Goal: Task Accomplishment & Management: Use online tool/utility

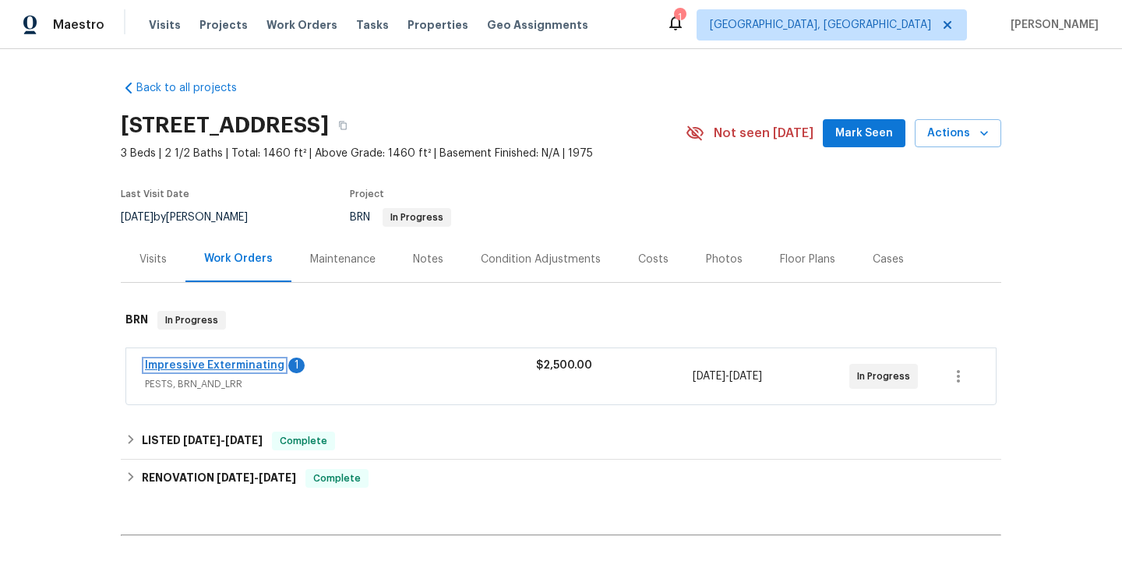
click at [236, 365] on link "Impressive Exterminating" at bounding box center [215, 365] width 140 height 11
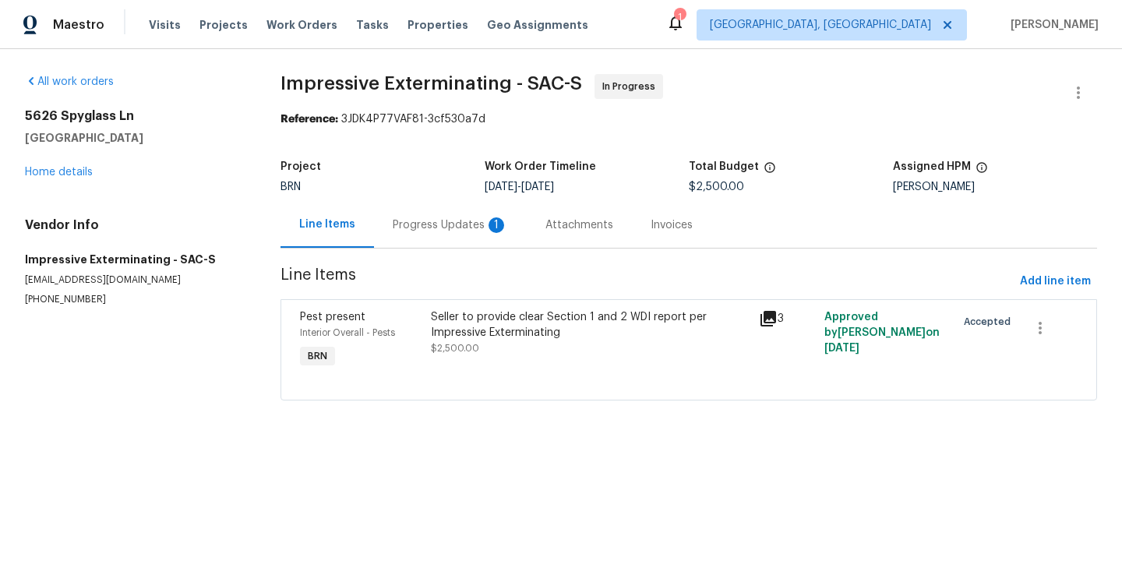
click at [422, 239] on div "Progress Updates 1" at bounding box center [450, 225] width 153 height 46
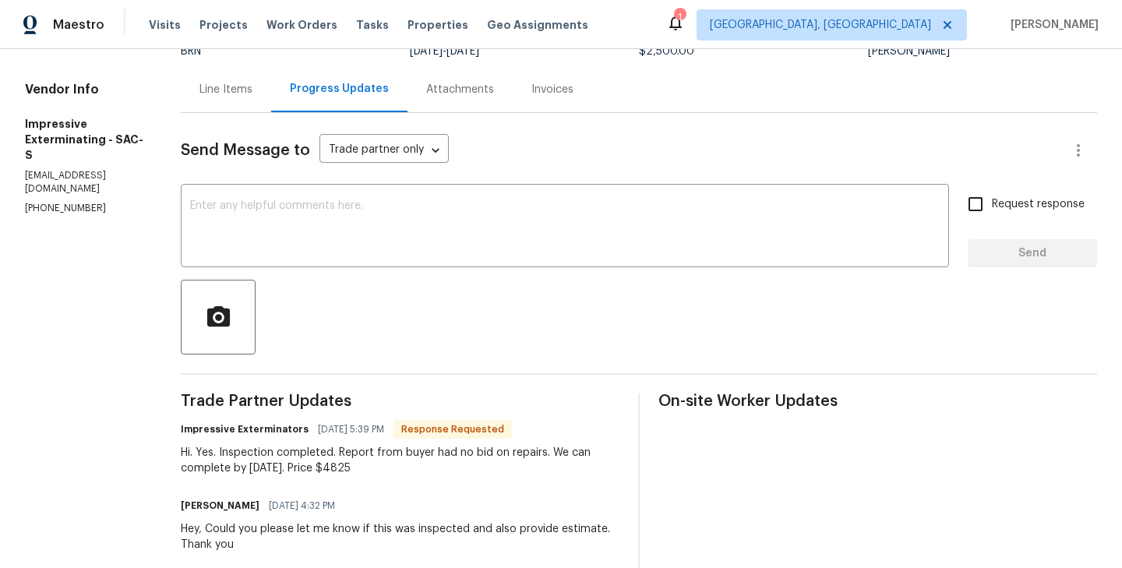
scroll to position [140, 0]
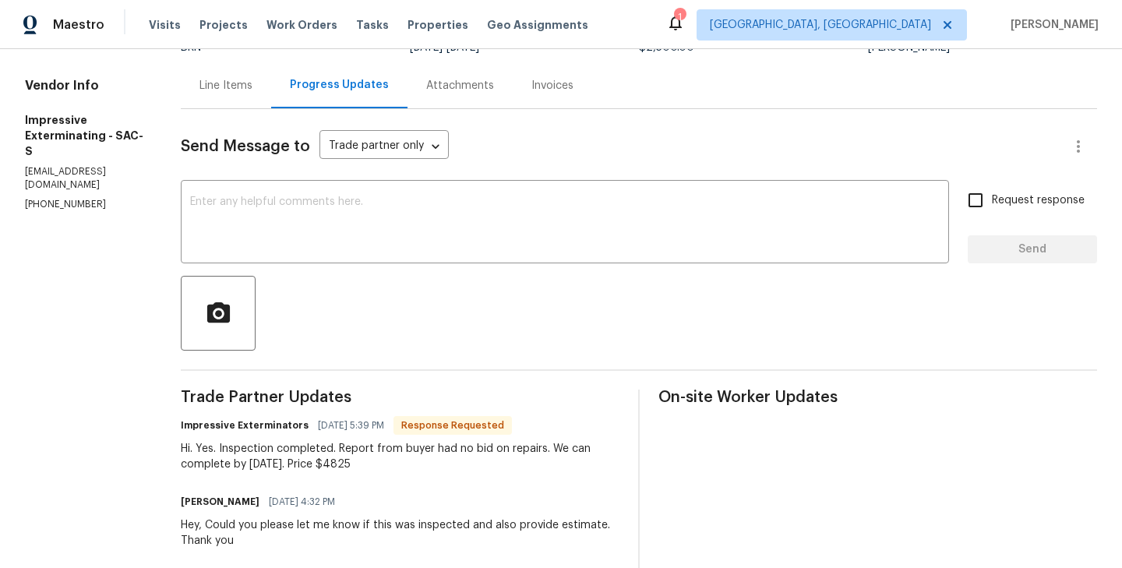
drag, startPoint x: 233, startPoint y: 449, endPoint x: 415, endPoint y: 464, distance: 182.2
click at [415, 464] on div "Hi. Yes. Inspection completed. Report from buyer had no bid on repairs. We can …" at bounding box center [400, 456] width 439 height 31
copy div "Inspection completed. Report from buyer had no bid on repairs. We can complete …"
click at [225, 80] on div "Line Items" at bounding box center [226, 86] width 53 height 16
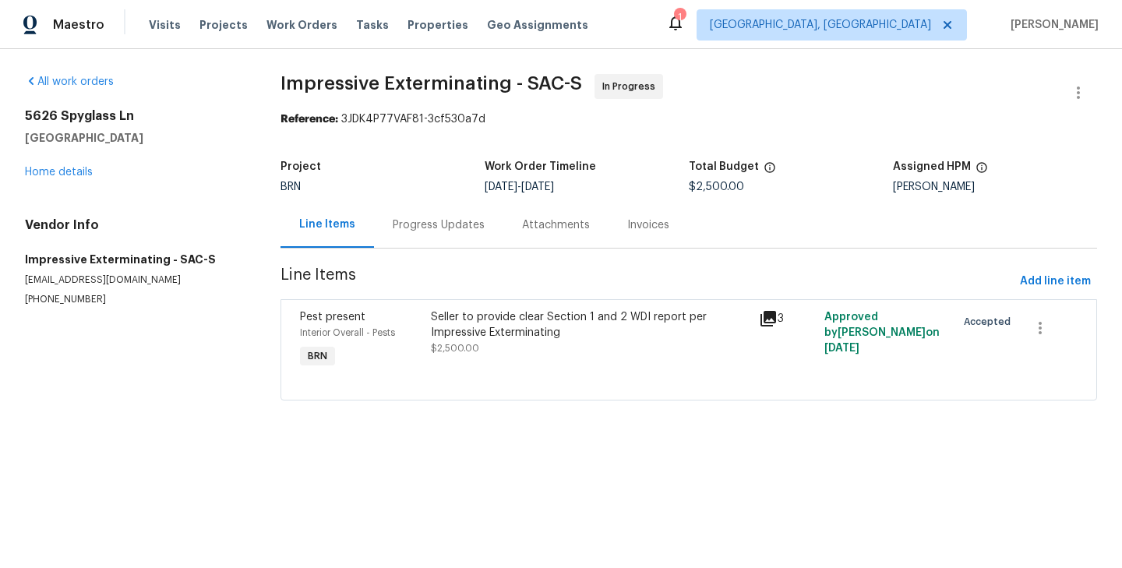
click at [420, 328] on div "Interior Overall - Pests" at bounding box center [361, 333] width 122 height 16
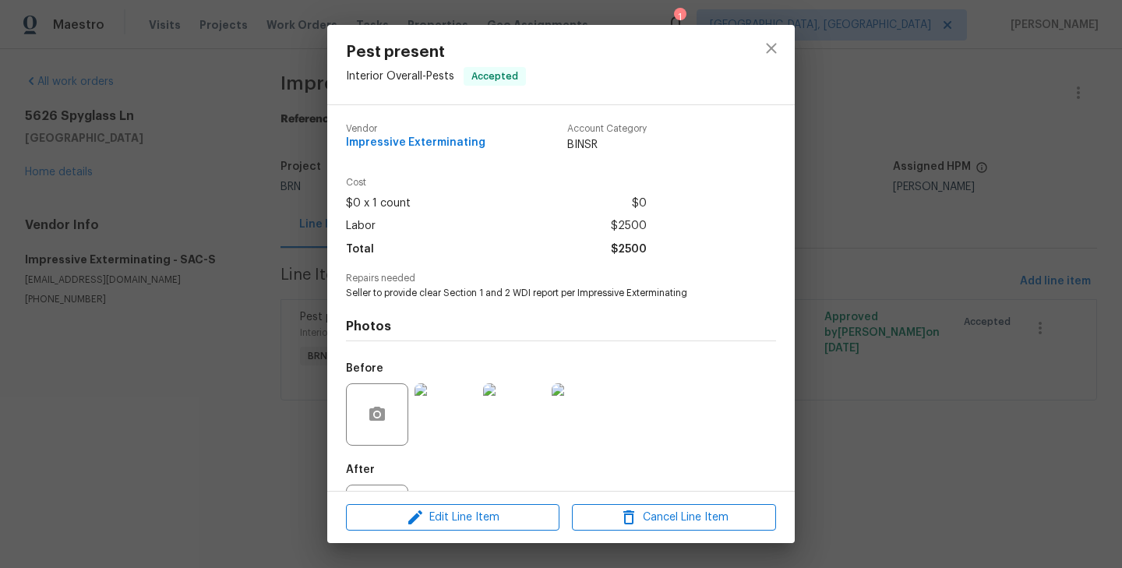
click at [415, 301] on div "Photos Before After" at bounding box center [561, 428] width 430 height 256
click at [448, 285] on div "Repairs needed Seller to provide clear Section 1 and 2 WDI report per Impressiv…" at bounding box center [561, 287] width 430 height 26
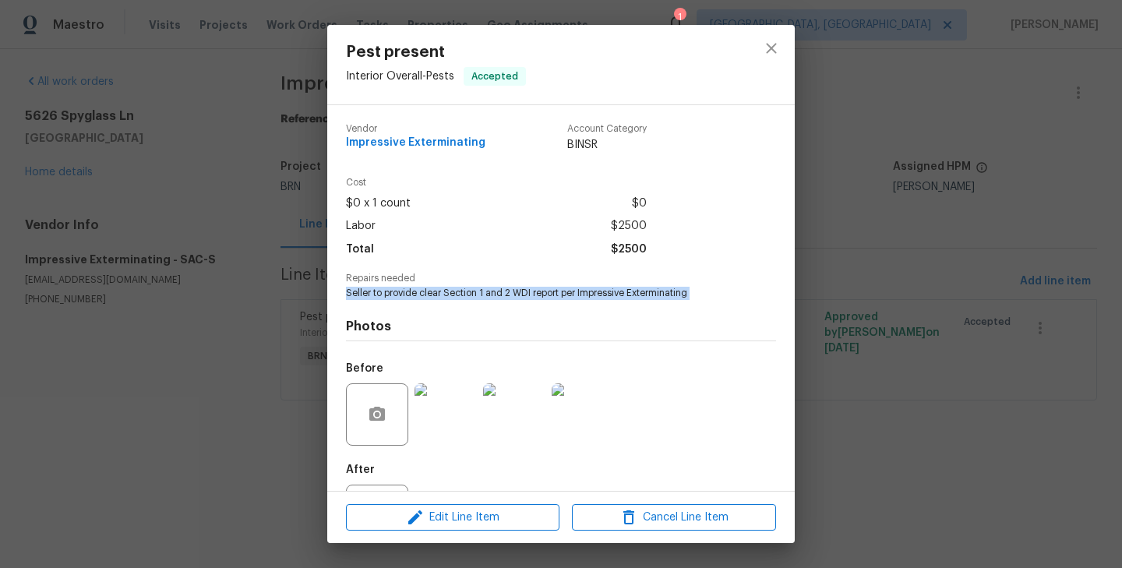
copy span "Seller to provide clear Section 1 and 2 WDI report per Impressive Exterminating"
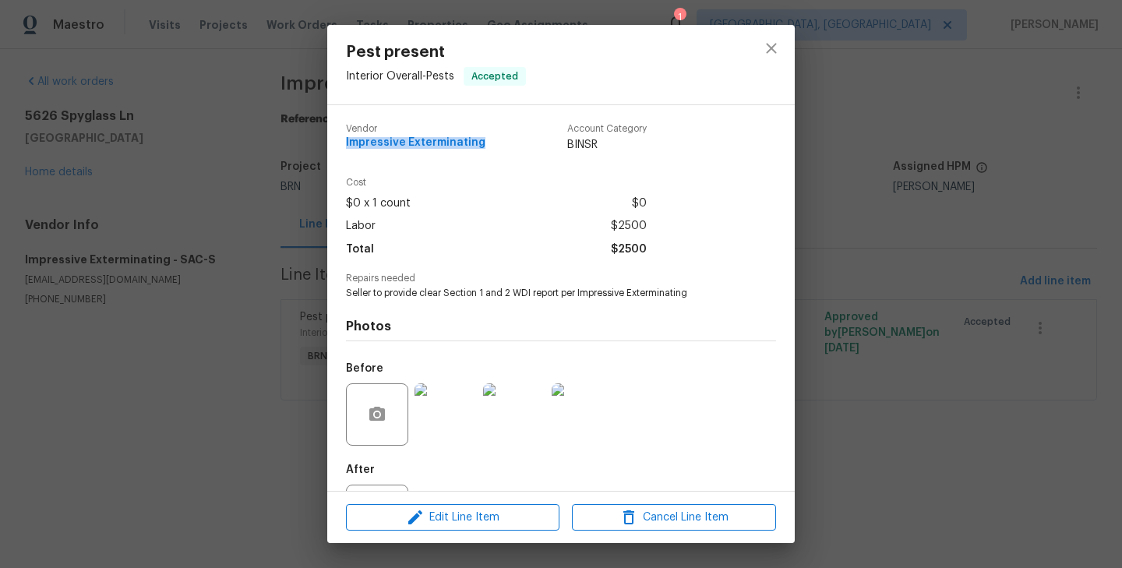
drag, startPoint x: 480, startPoint y: 144, endPoint x: 346, endPoint y: 139, distance: 134.2
click at [346, 139] on div "Vendor Impressive Exterminating Account Category BINSR" at bounding box center [496, 138] width 301 height 29
copy span "Impressive Exterminating"
click at [267, 225] on div "Pest present Interior Overall - Pests Accepted Vendor Impressive Exterminating …" at bounding box center [561, 284] width 1122 height 568
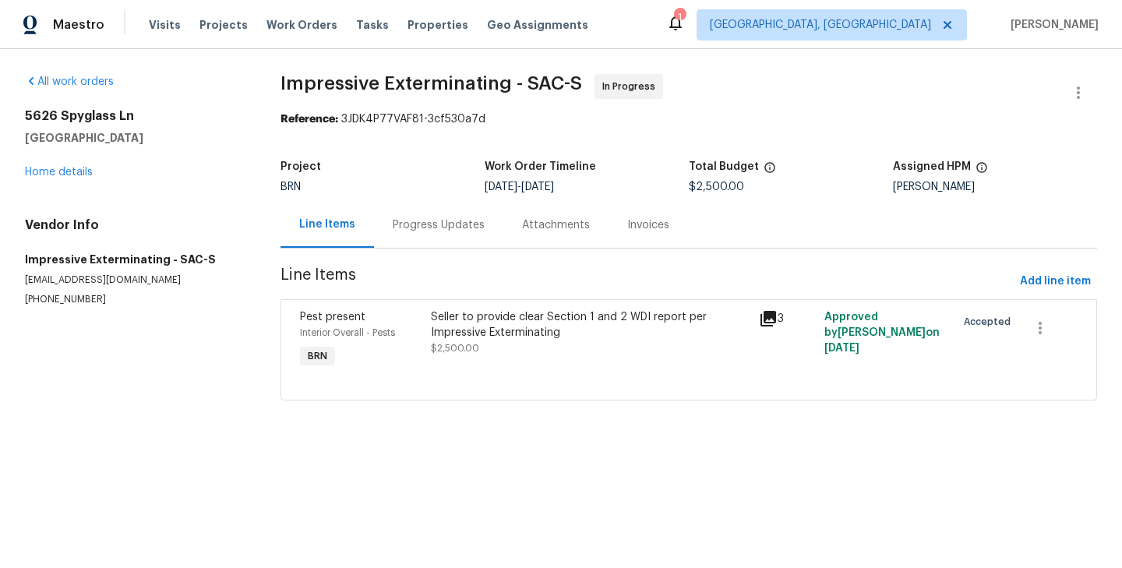
click at [389, 247] on div "Progress Updates" at bounding box center [438, 225] width 129 height 46
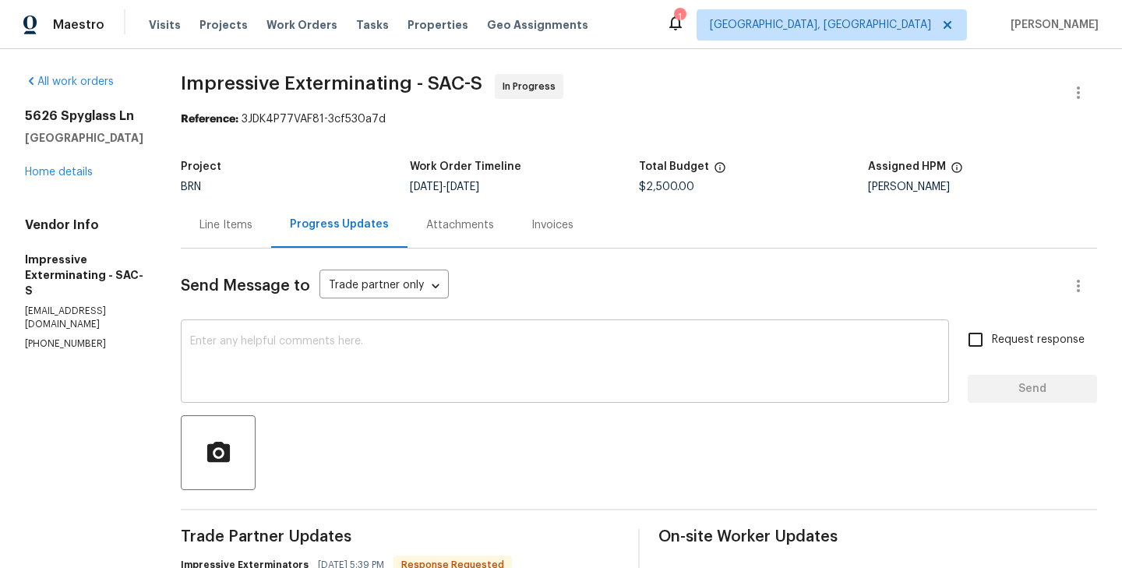
click at [344, 360] on textarea at bounding box center [565, 363] width 750 height 55
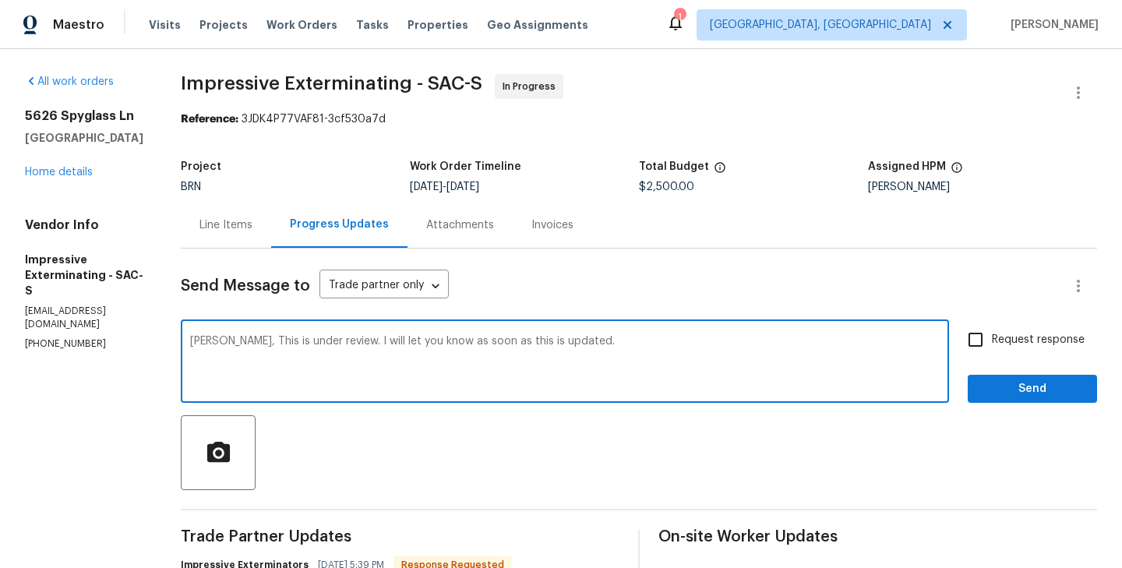
type textarea "[PERSON_NAME], This is under review. I will let you know as soon as this is upd…"
click at [1001, 350] on label "Request response" at bounding box center [1021, 339] width 125 height 33
click at [992, 350] on input "Request response" at bounding box center [975, 339] width 33 height 33
checkbox input "true"
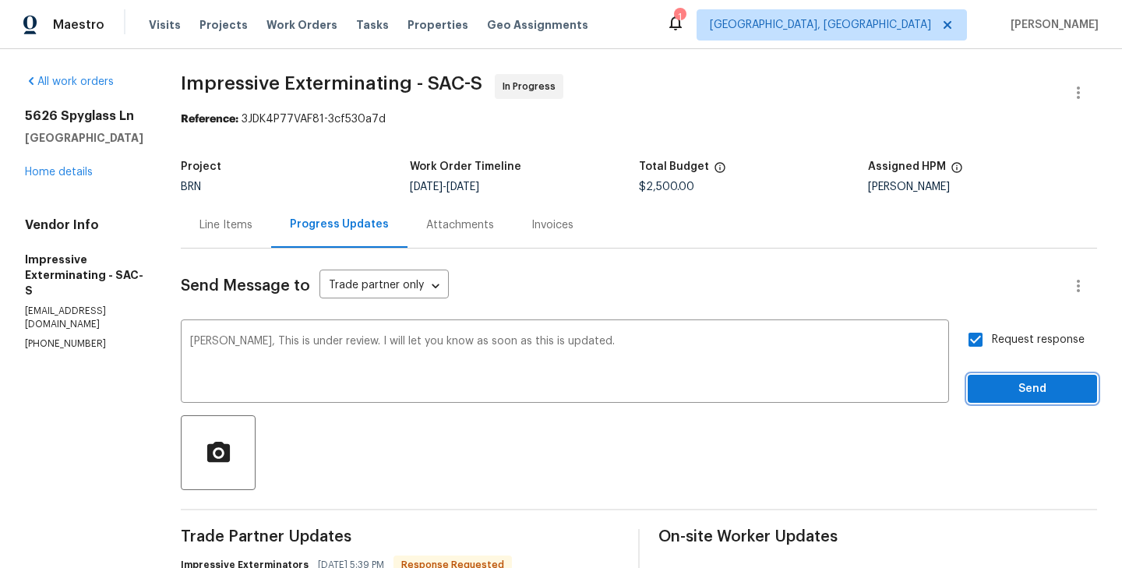
click at [1047, 389] on span "Send" at bounding box center [1032, 389] width 104 height 19
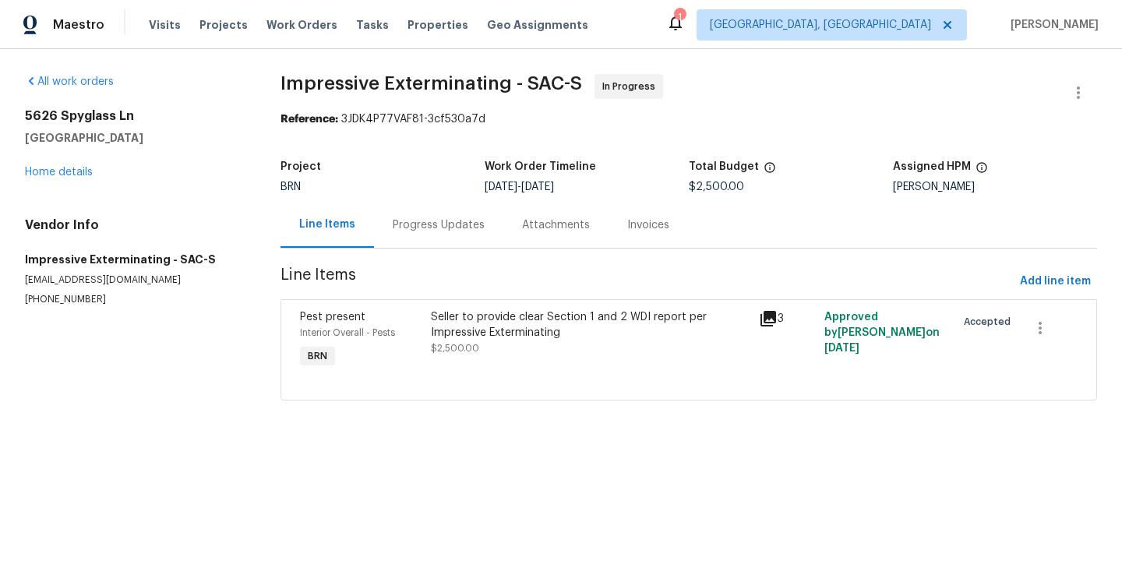
click at [428, 241] on div "Progress Updates" at bounding box center [438, 225] width 129 height 46
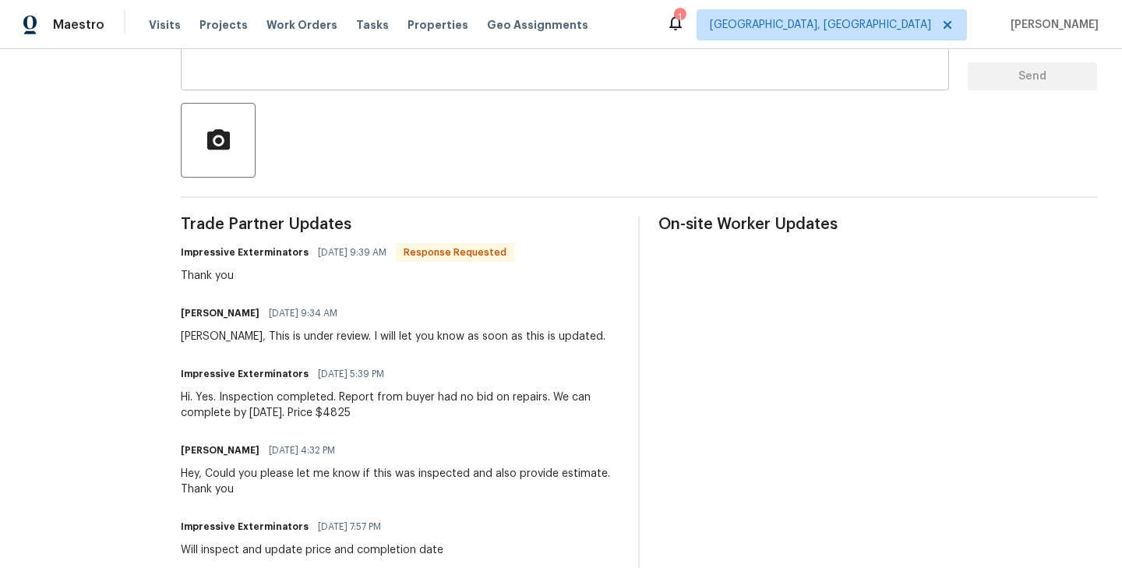
scroll to position [374, 0]
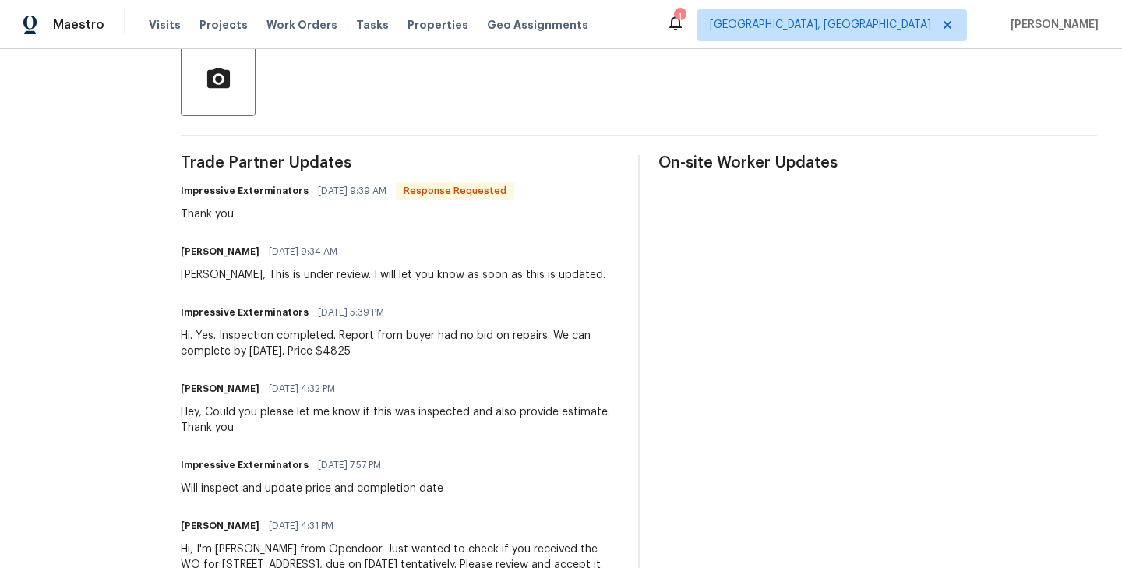
click at [357, 348] on div "Hi. Yes. Inspection completed. Report from buyer had no bid on repairs. We can …" at bounding box center [400, 343] width 439 height 31
copy div "4825"
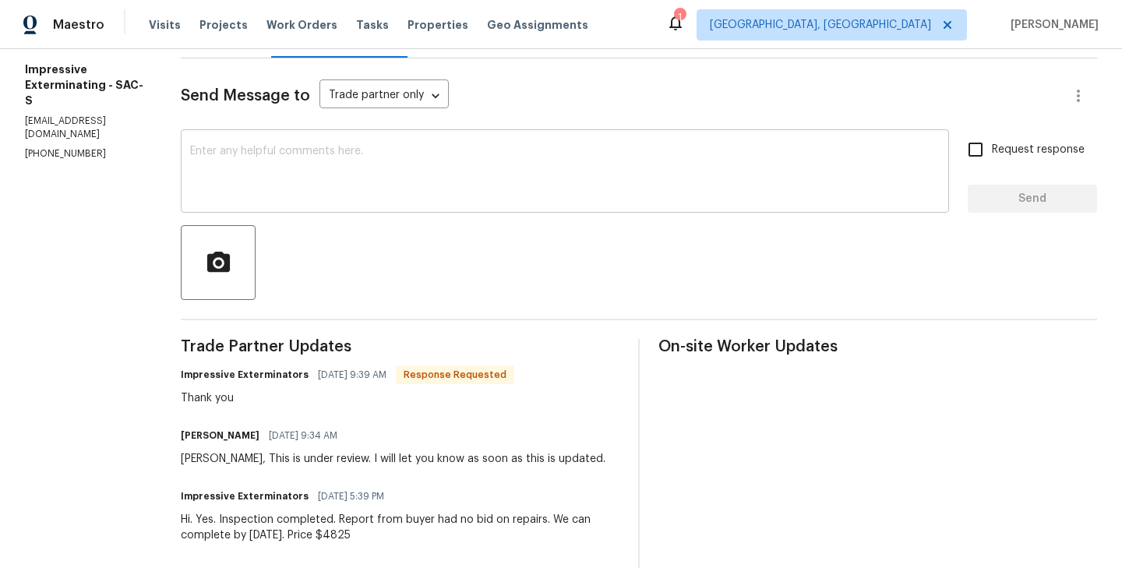
scroll to position [121, 0]
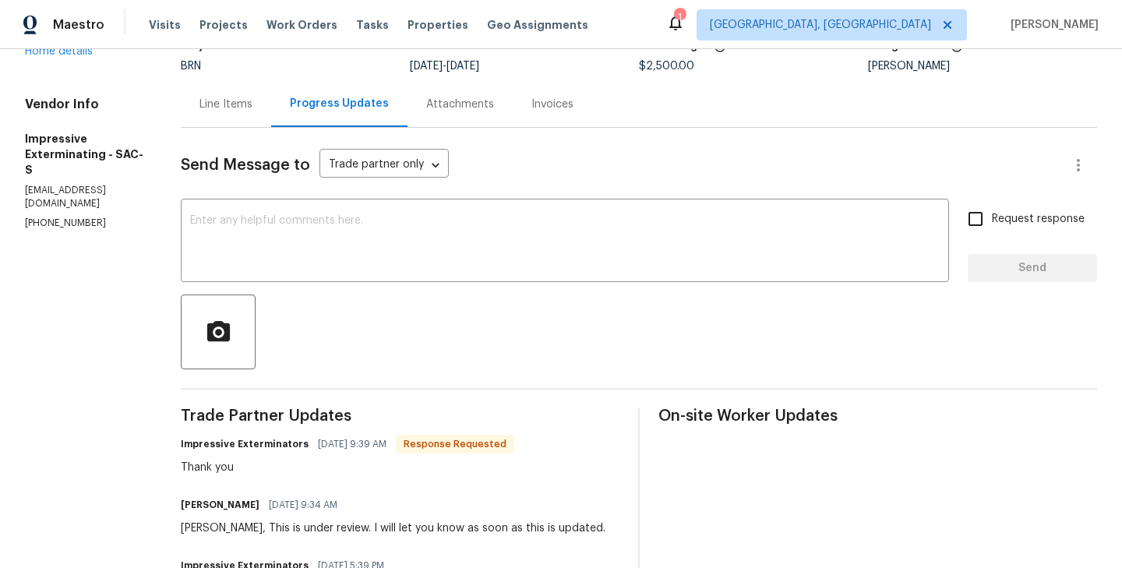
click at [234, 104] on div "Line Items" at bounding box center [226, 105] width 53 height 16
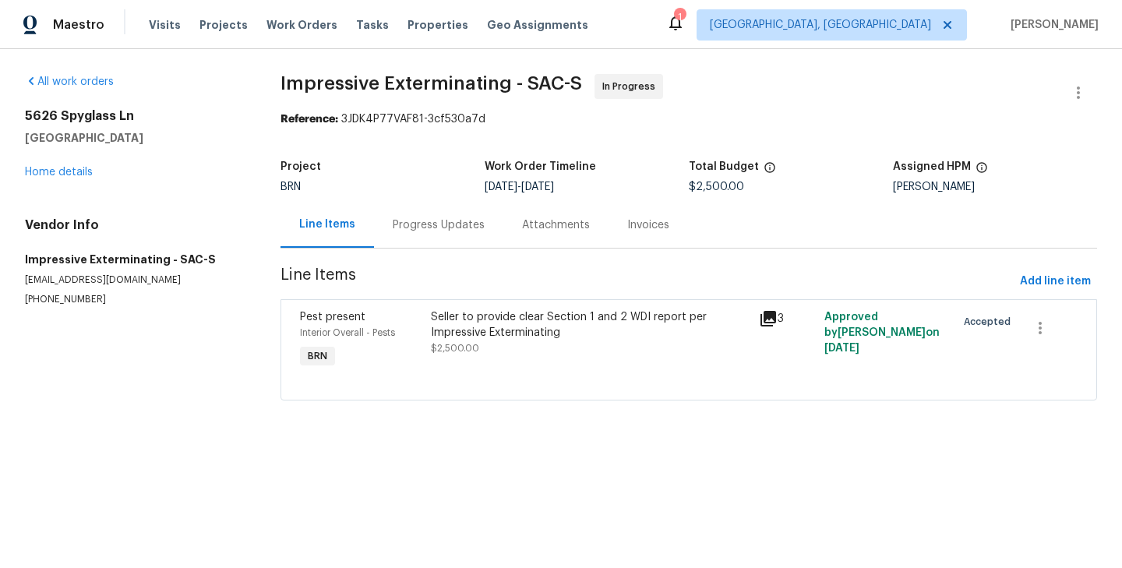
click at [419, 330] on div "Interior Overall - Pests" at bounding box center [361, 333] width 122 height 16
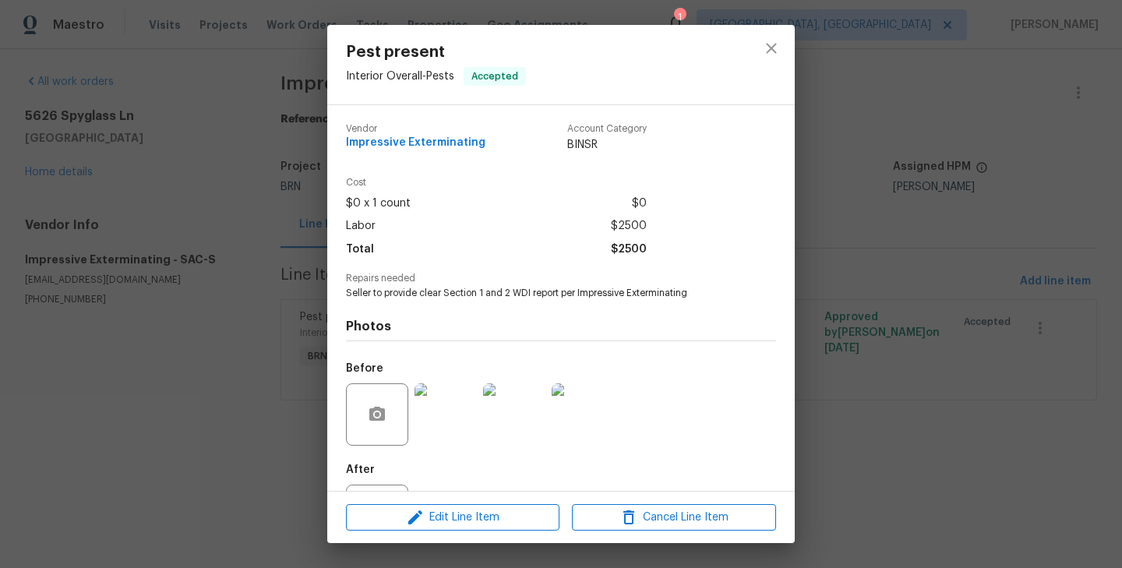
click at [457, 532] on div "Edit Line Item Cancel Line Item" at bounding box center [561, 518] width 468 height 52
click at [457, 516] on span "Edit Line Item" at bounding box center [453, 517] width 204 height 19
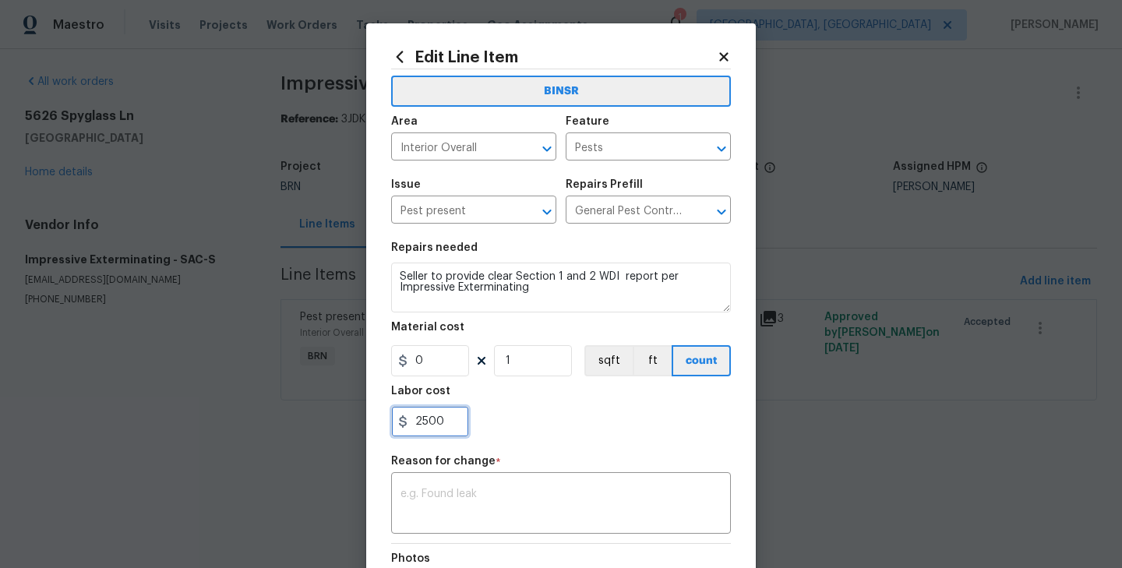
click at [434, 426] on input "2500" at bounding box center [430, 421] width 78 height 31
paste input "4825"
type input "4825"
click at [447, 513] on textarea at bounding box center [561, 505] width 321 height 33
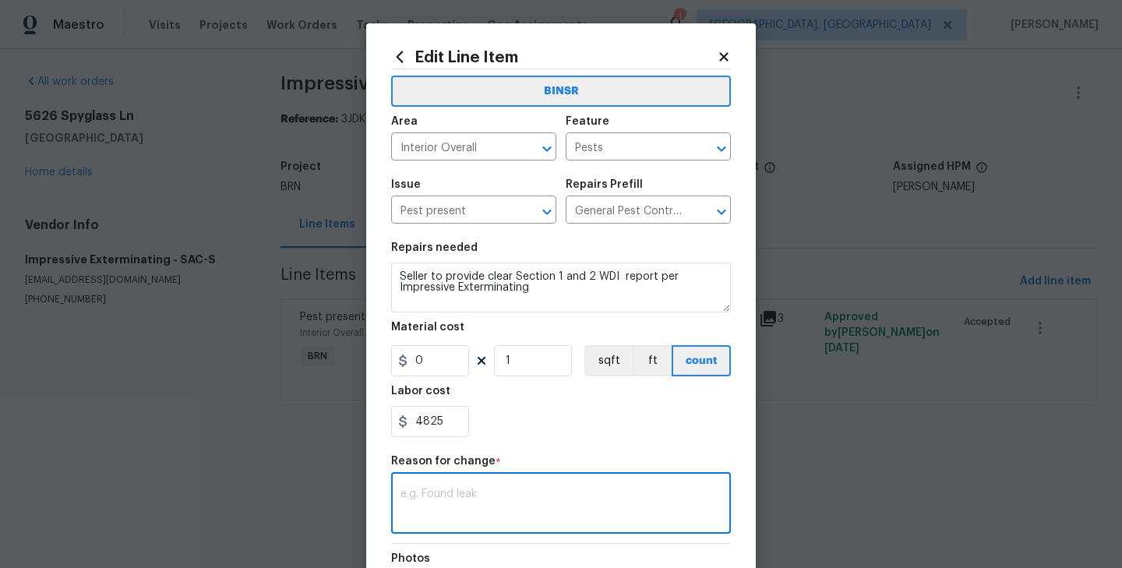
paste textarea "(RK) Updated cost per BR team’s approval."
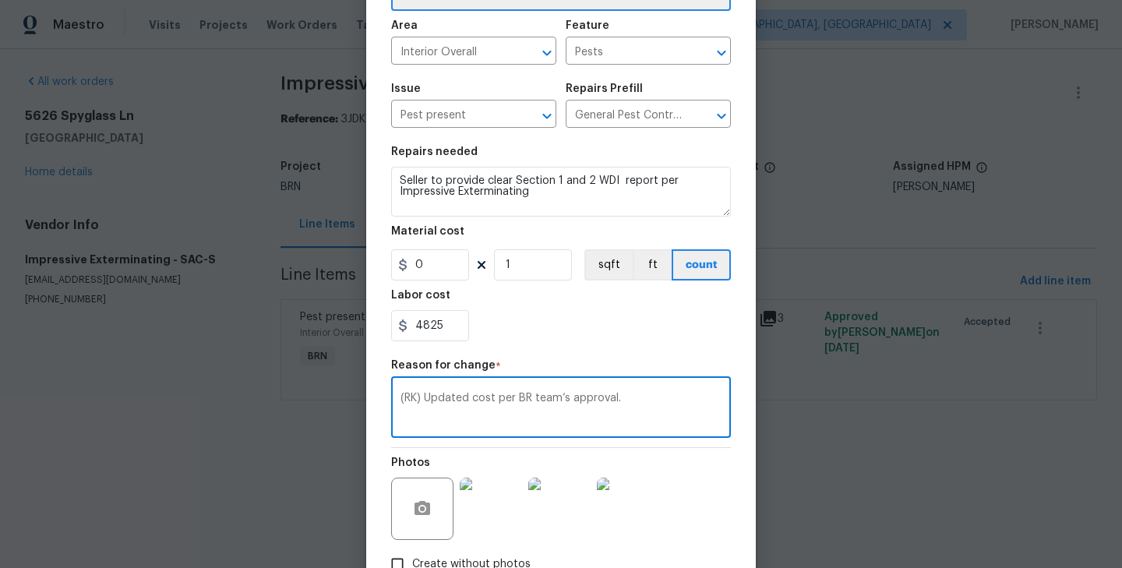
scroll to position [200, 0]
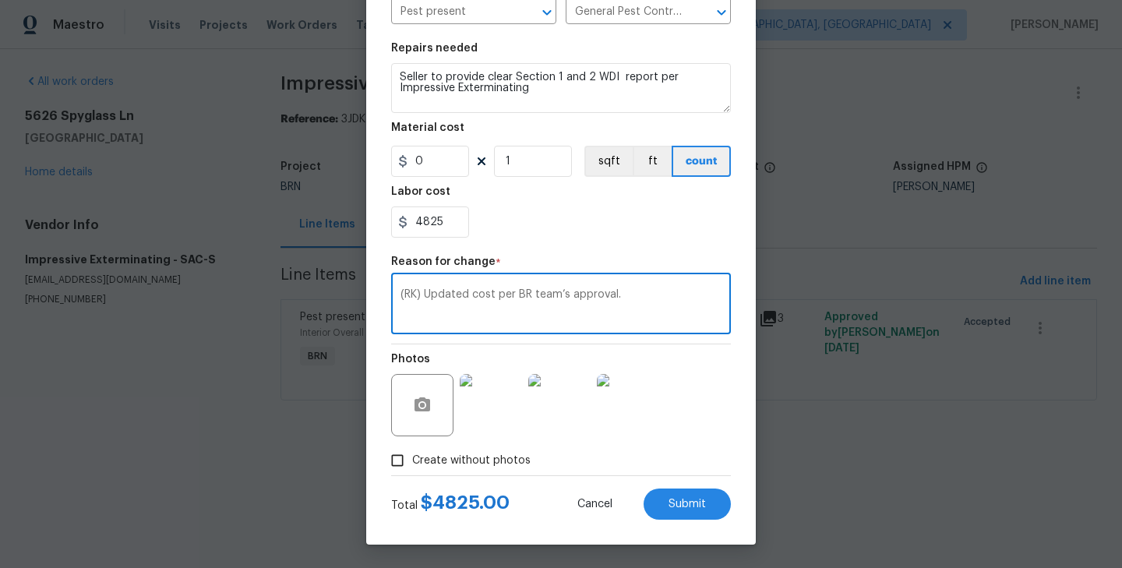
type textarea "(RK) Updated cost per BR team’s approval."
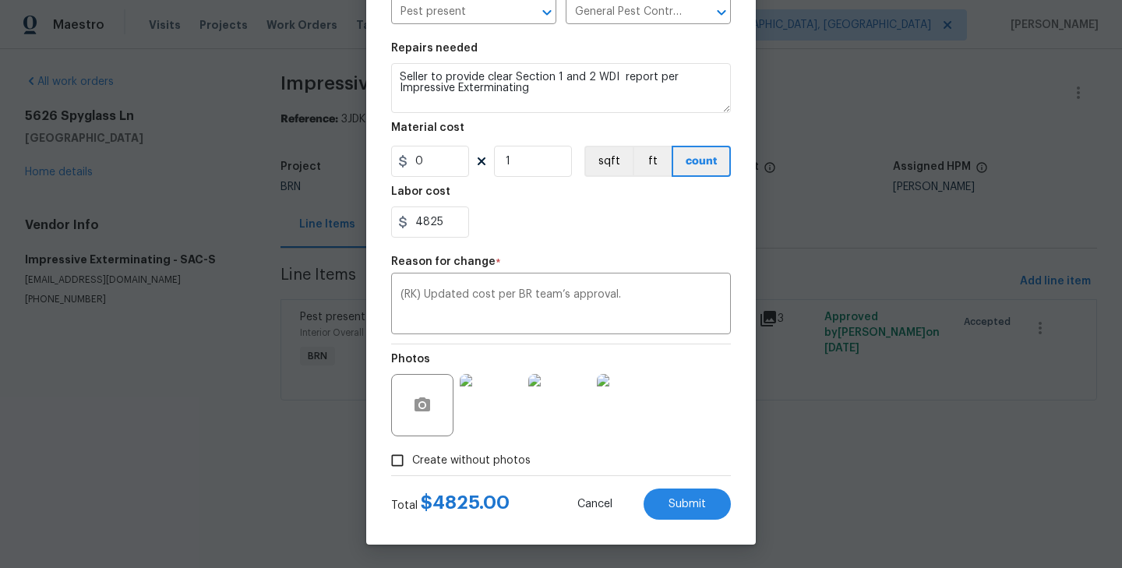
click at [433, 454] on span "Create without photos" at bounding box center [471, 461] width 118 height 16
click at [412, 454] on input "Create without photos" at bounding box center [398, 461] width 30 height 30
click at [441, 457] on span "Create without photos" at bounding box center [471, 461] width 118 height 16
click at [412, 457] on input "Create without photos" at bounding box center [398, 461] width 30 height 30
click at [429, 454] on span "Create without photos" at bounding box center [471, 461] width 118 height 16
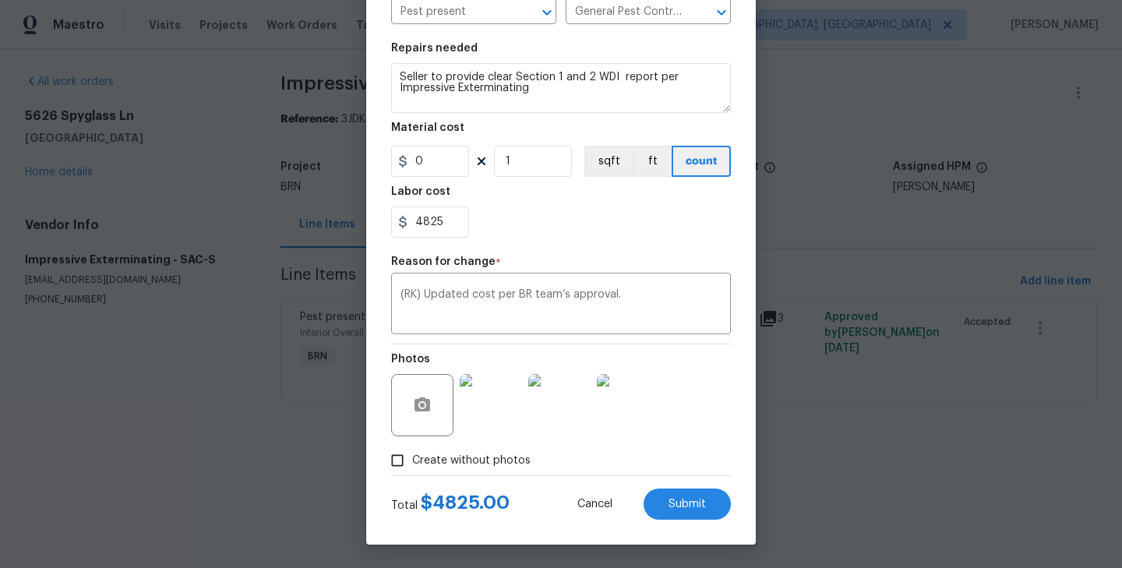
click at [412, 454] on input "Create without photos" at bounding box center [398, 461] width 30 height 30
click at [396, 461] on input "Create without photos" at bounding box center [398, 461] width 30 height 30
click at [389, 461] on input "Create without photos" at bounding box center [398, 461] width 30 height 30
checkbox input "false"
click at [690, 497] on button "Submit" at bounding box center [687, 504] width 87 height 31
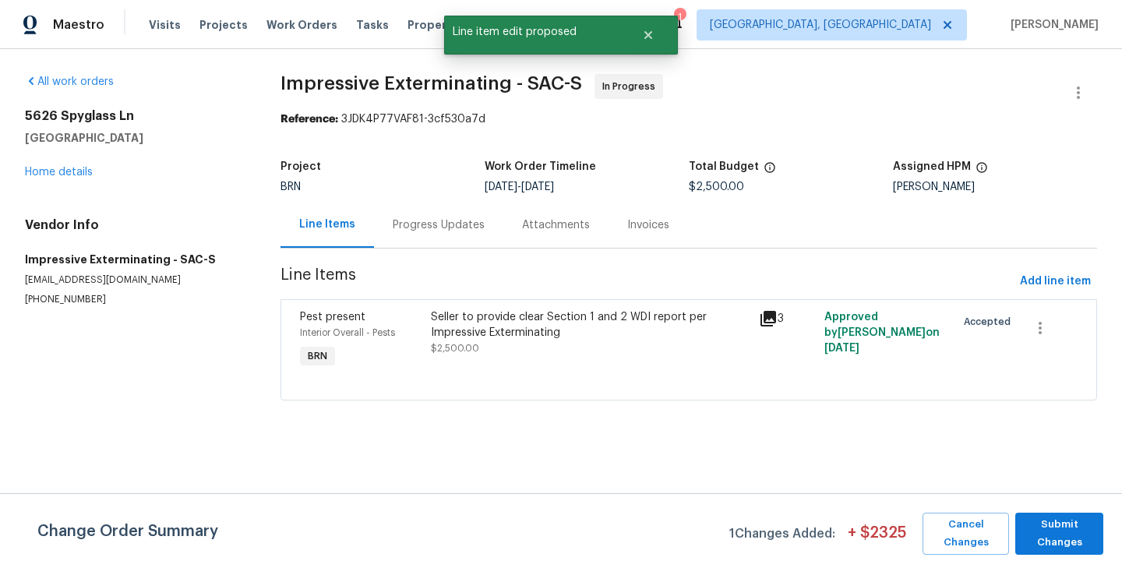
scroll to position [0, 0]
click at [1035, 523] on span "Submit Changes" at bounding box center [1059, 534] width 72 height 36
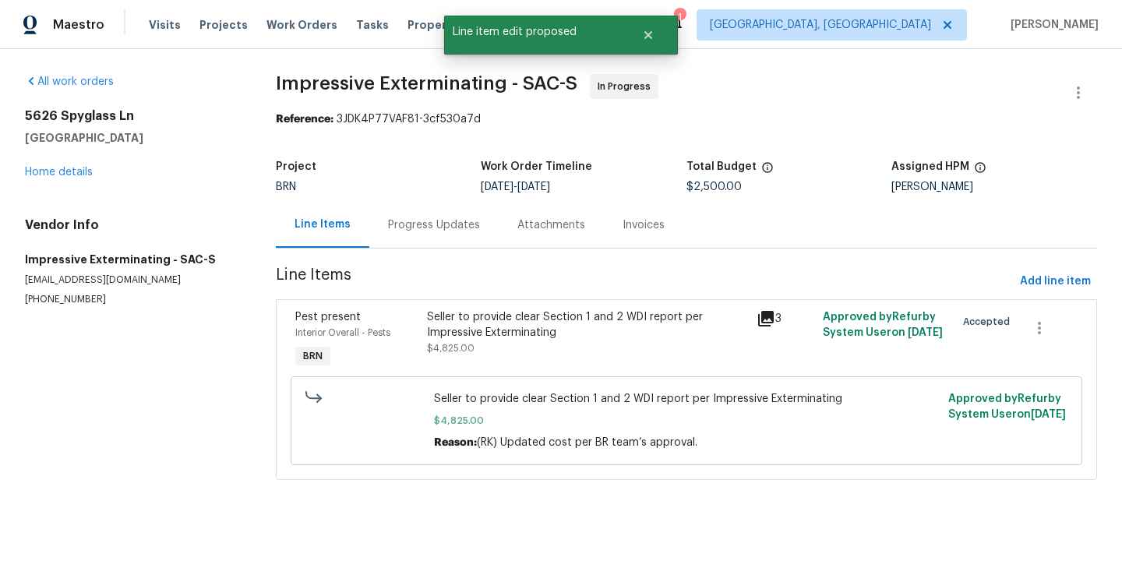
click at [394, 215] on div "Progress Updates" at bounding box center [433, 225] width 129 height 46
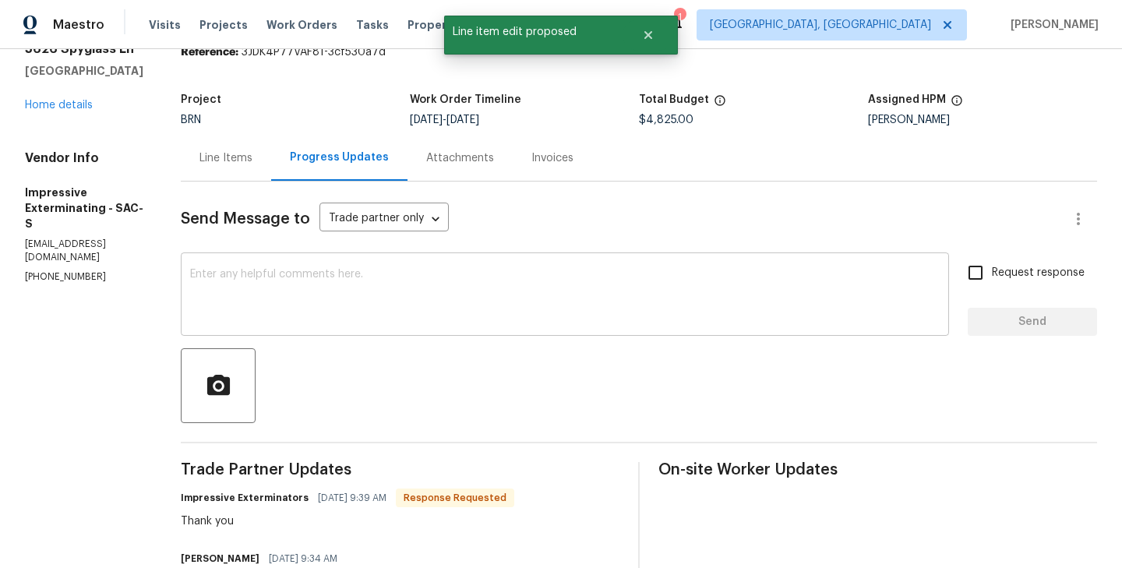
scroll to position [105, 0]
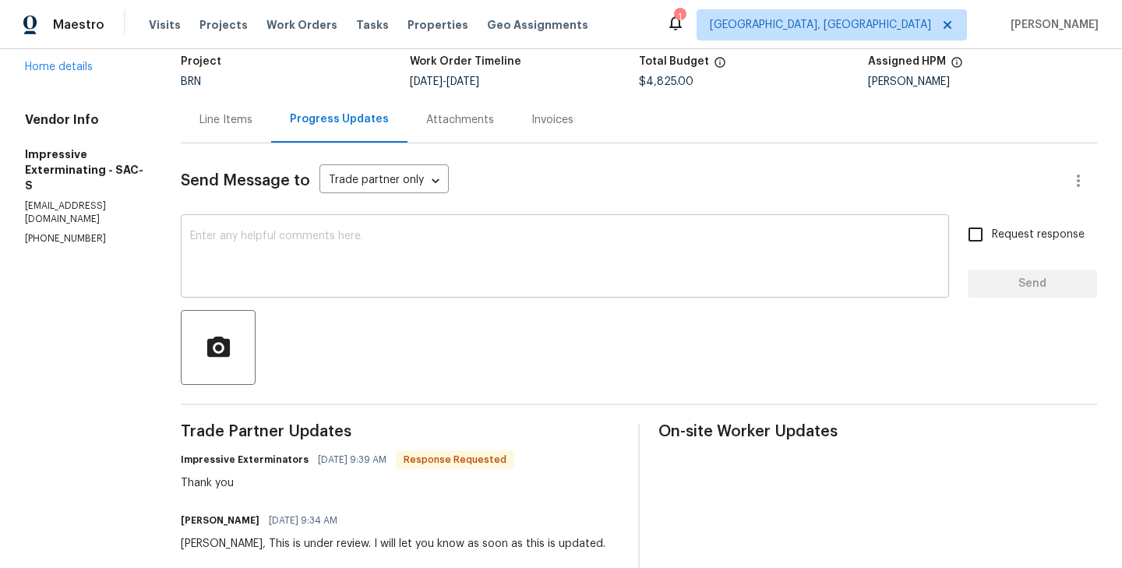
click at [288, 278] on textarea at bounding box center [565, 258] width 750 height 55
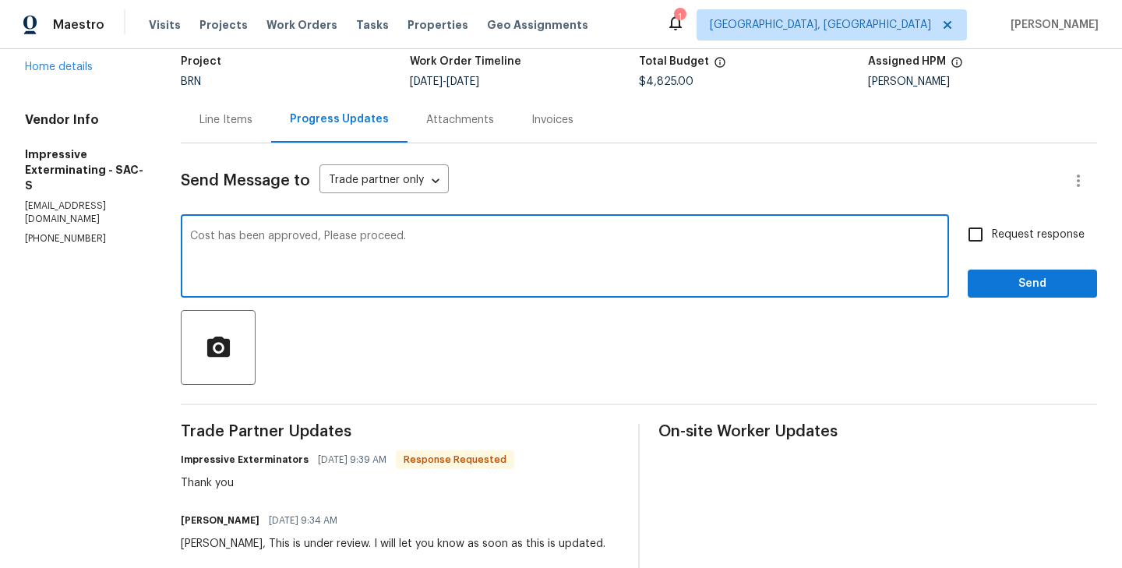
type textarea "Cost has been approved, Please proceed."
click at [970, 234] on input "Request response" at bounding box center [975, 234] width 33 height 33
checkbox input "true"
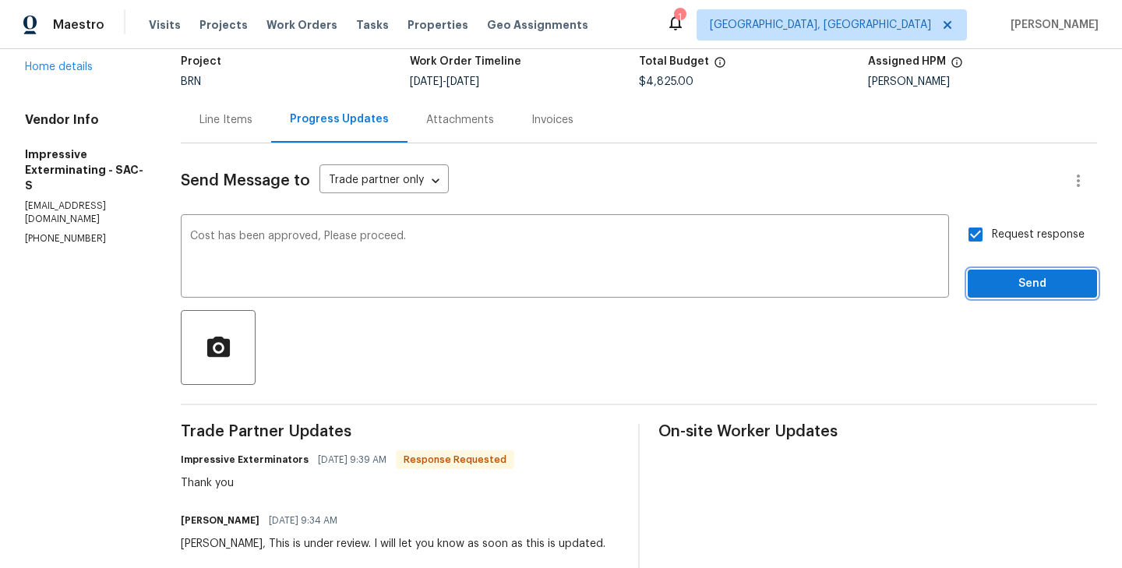
click at [1035, 296] on button "Send" at bounding box center [1032, 284] width 129 height 29
